Goal: Register for event/course

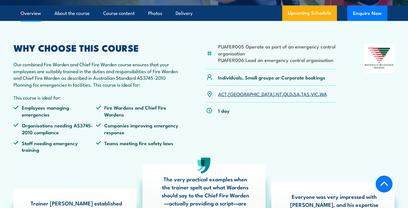
scroll to position [171, 0]
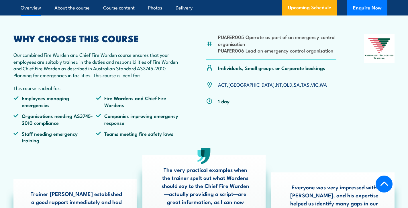
click at [311, 84] on link "VIC" at bounding box center [314, 84] width 7 height 7
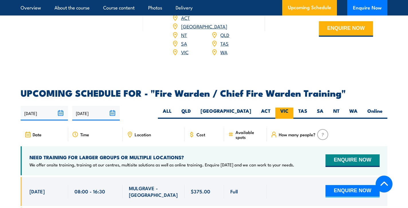
scroll to position [941, 0]
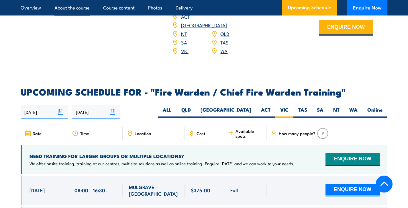
click at [79, 10] on link "About the course" at bounding box center [71, 7] width 35 height 15
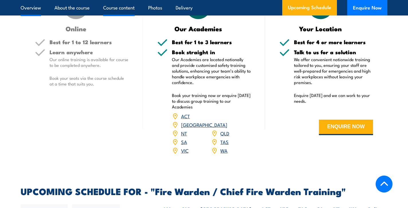
scroll to position [590, 0]
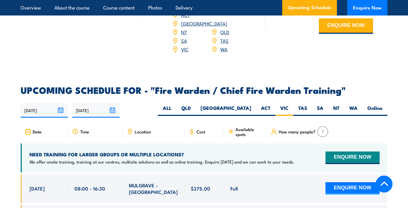
scroll to position [1002, 0]
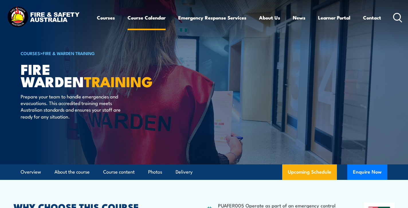
click at [141, 17] on link "Course Calendar" at bounding box center [147, 17] width 38 height 15
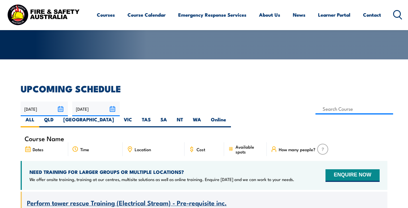
scroll to position [112, 0]
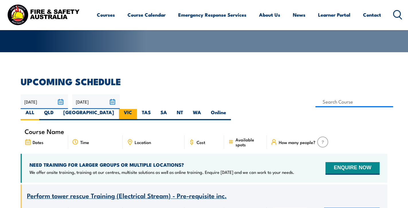
click at [137, 109] on label "VIC" at bounding box center [128, 114] width 18 height 11
click at [136, 109] on input "VIC" at bounding box center [134, 111] width 4 height 4
radio input "true"
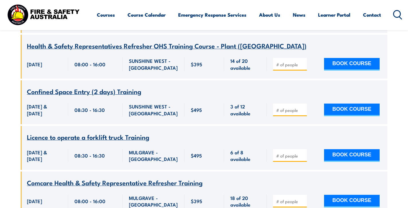
scroll to position [1128, 0]
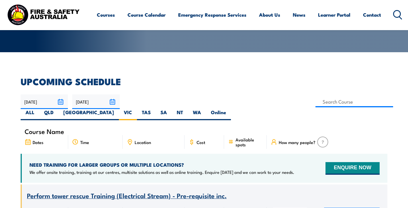
scroll to position [112, 0]
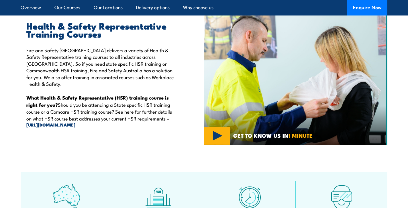
scroll to position [199, 0]
